Goal: Task Accomplishment & Management: Use online tool/utility

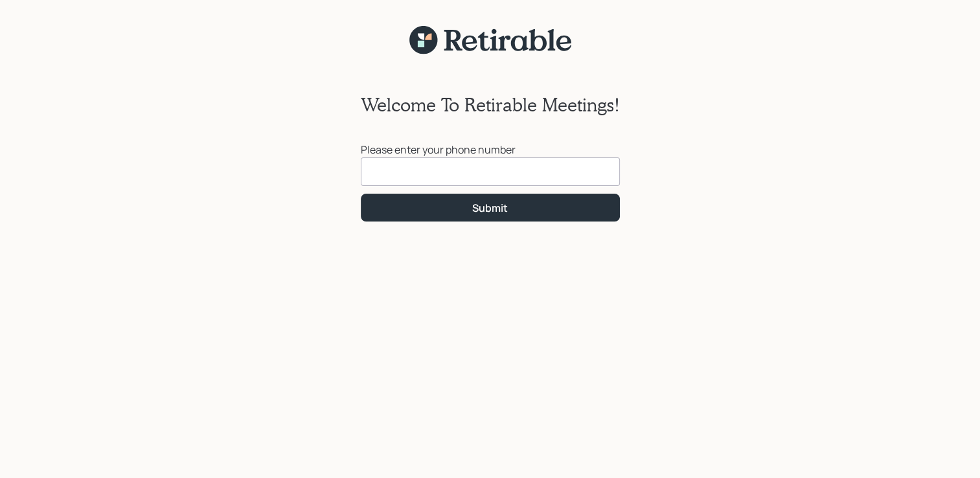
click at [425, 171] on input at bounding box center [490, 171] width 259 height 28
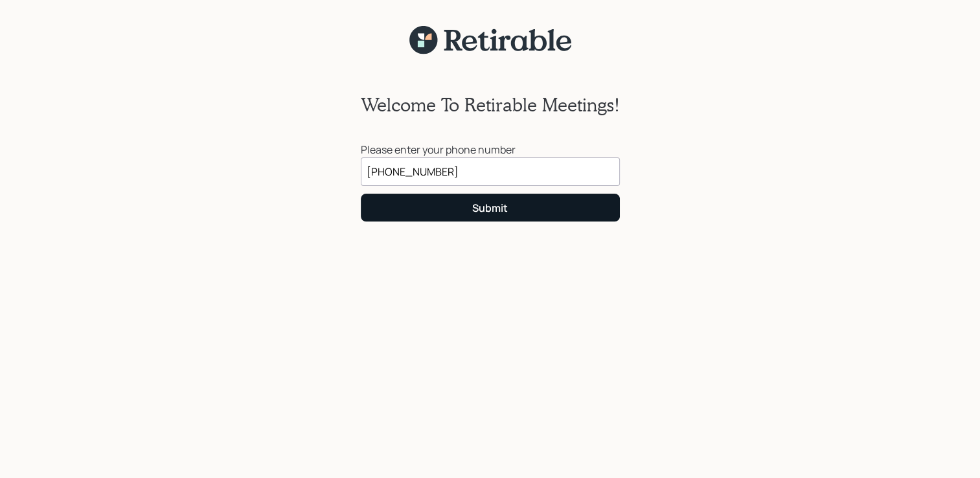
type input "[PHONE_NUMBER]"
click at [478, 213] on div "Submit" at bounding box center [490, 208] width 36 height 14
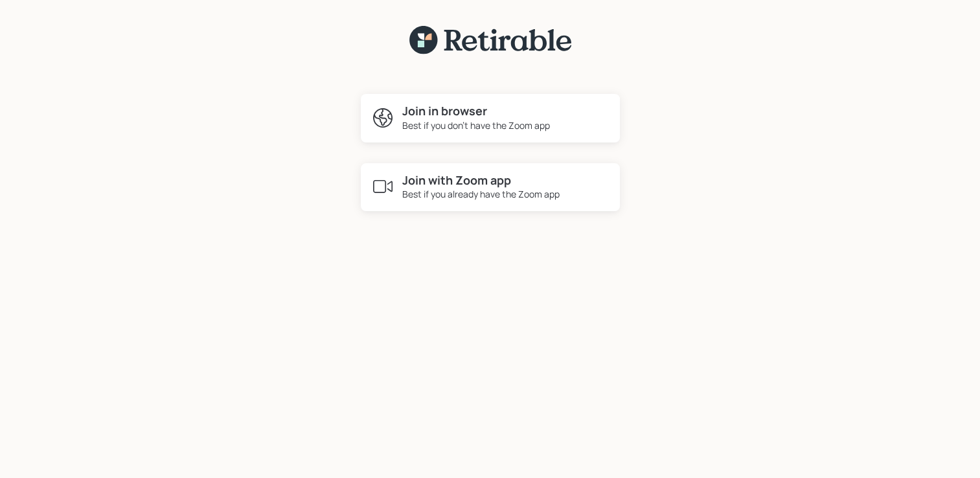
click at [471, 108] on h4 "Join in browser" at bounding box center [476, 111] width 148 height 14
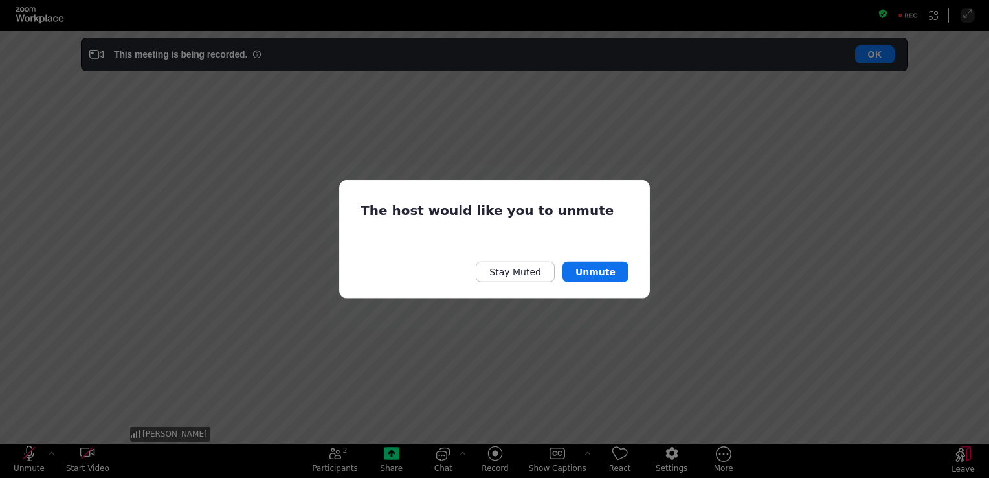
click at [27, 453] on div "The host would like you to unmute Stay Muted Unmute" at bounding box center [494, 239] width 989 height 478
click at [601, 271] on button "Unmute" at bounding box center [596, 271] width 66 height 21
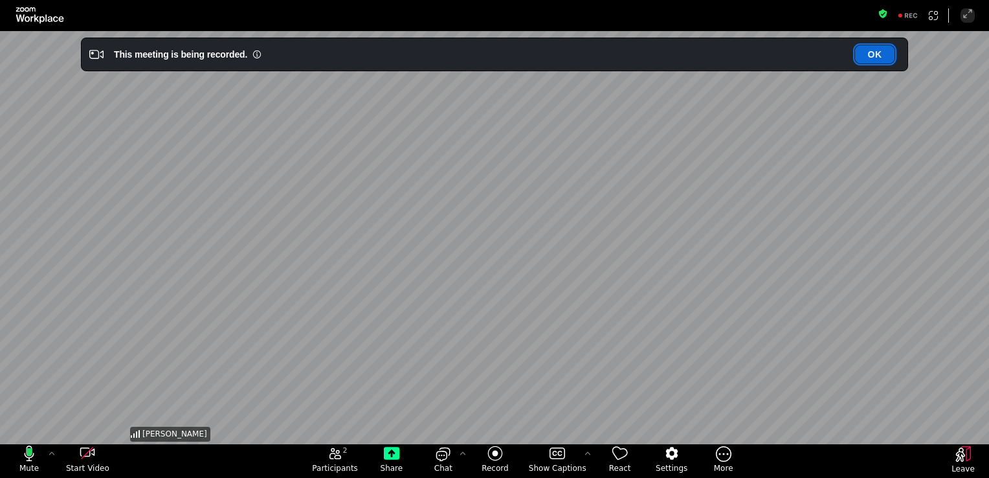
click at [878, 53] on button "OK" at bounding box center [874, 54] width 39 height 18
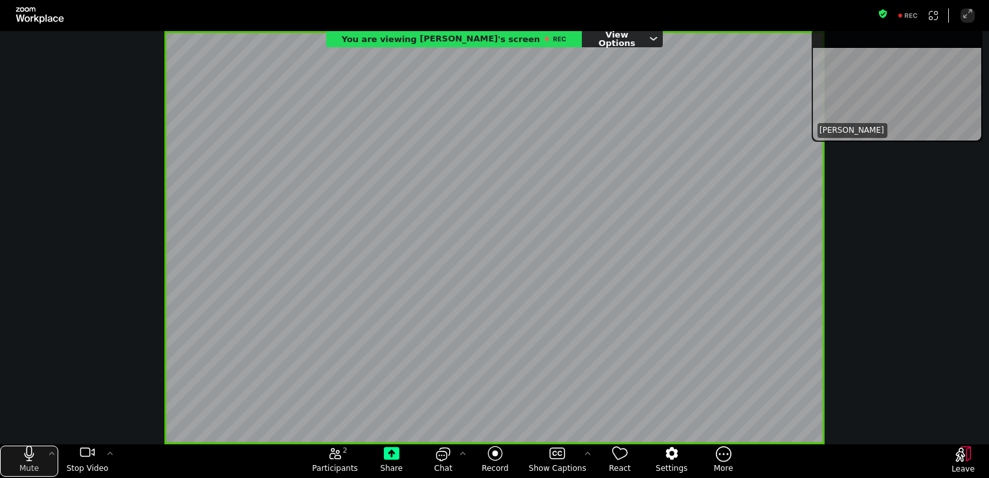
click at [31, 454] on div "mute my microphone" at bounding box center [29, 451] width 5 height 10
click at [31, 454] on icon "unmute my microphone" at bounding box center [30, 453] width 10 height 16
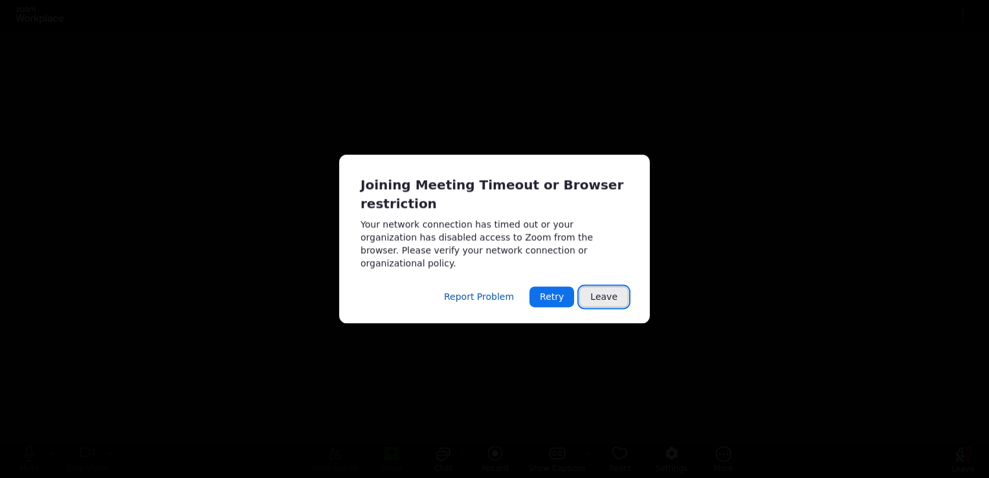
click at [609, 287] on button "Leave" at bounding box center [603, 297] width 49 height 21
